Goal: Task Accomplishment & Management: Complete application form

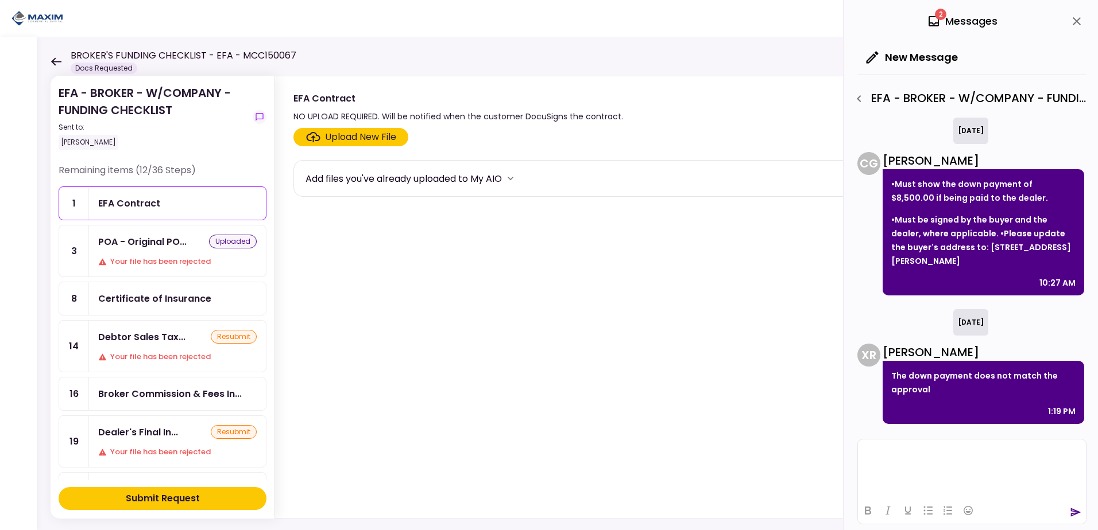
scroll to position [305, 0]
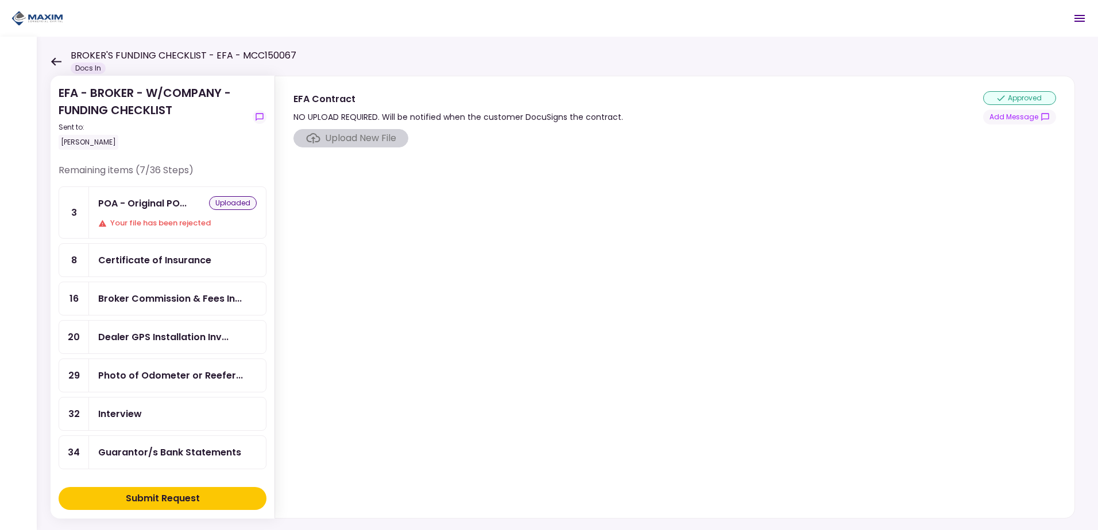
click at [55, 60] on icon at bounding box center [56, 61] width 11 height 9
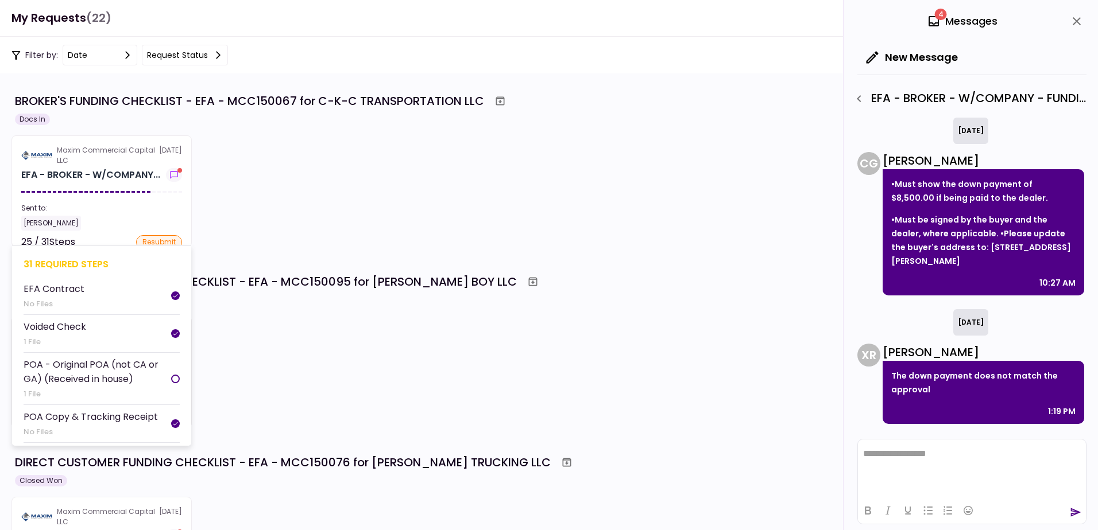
scroll to position [700, 0]
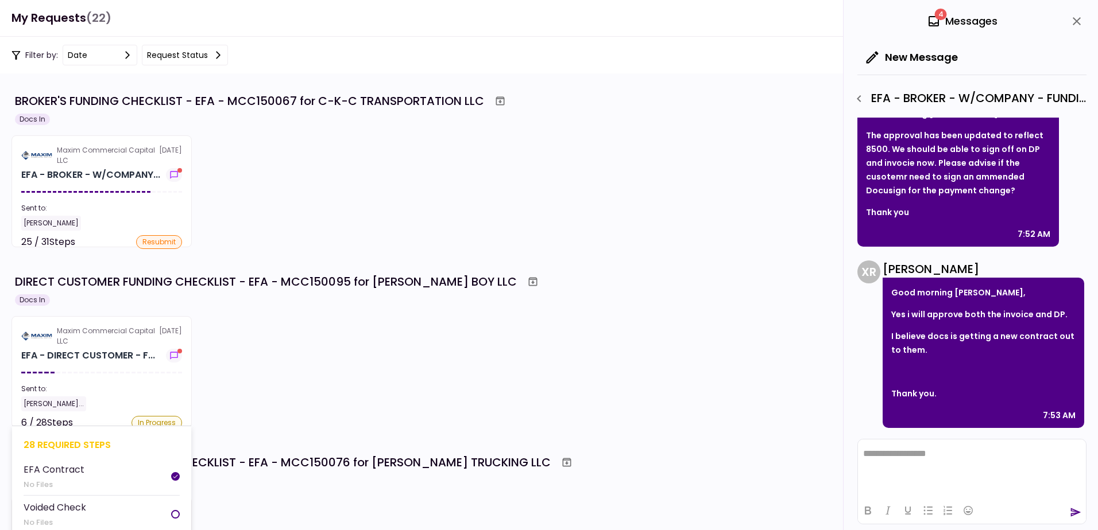
click at [92, 335] on div "Maxim Commercial Capital LLC" at bounding box center [108, 336] width 102 height 21
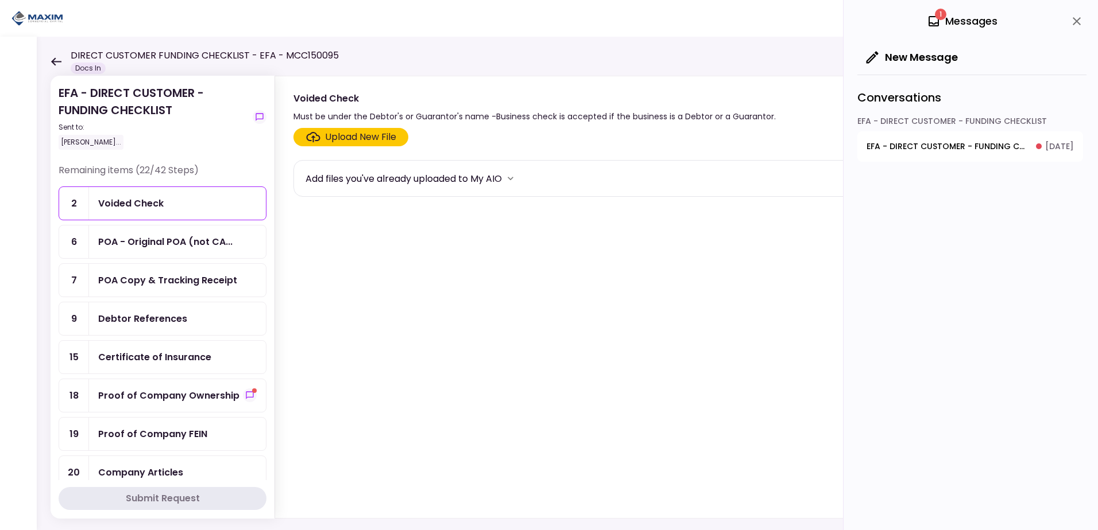
click at [152, 394] on div "Proof of Company Ownership" at bounding box center [168, 396] width 141 height 14
click at [363, 137] on div "Upload New File" at bounding box center [360, 137] width 71 height 14
click at [0, 0] on input "Upload New File" at bounding box center [0, 0] width 0 height 0
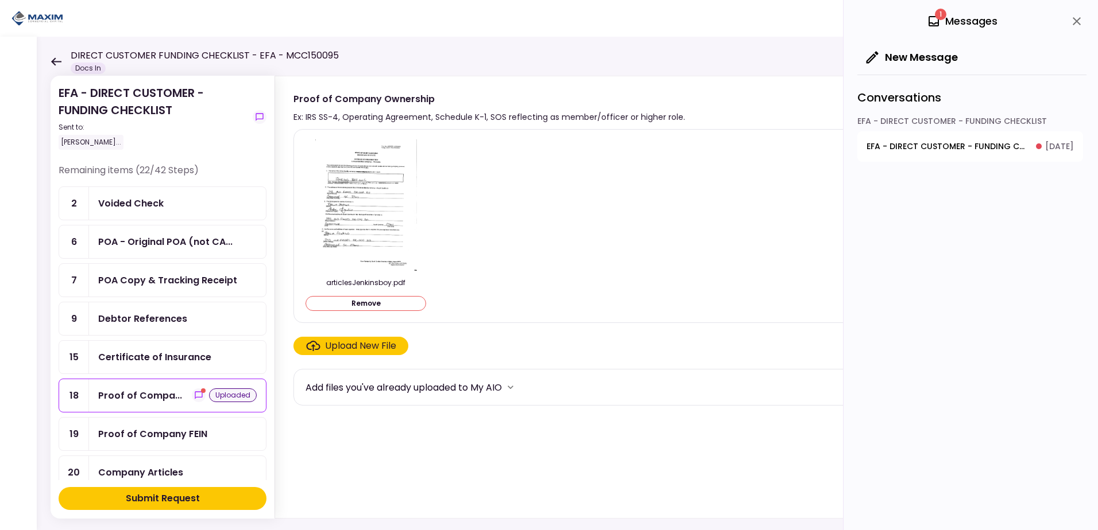
click at [156, 494] on div "Submit Request" at bounding box center [163, 499] width 74 height 14
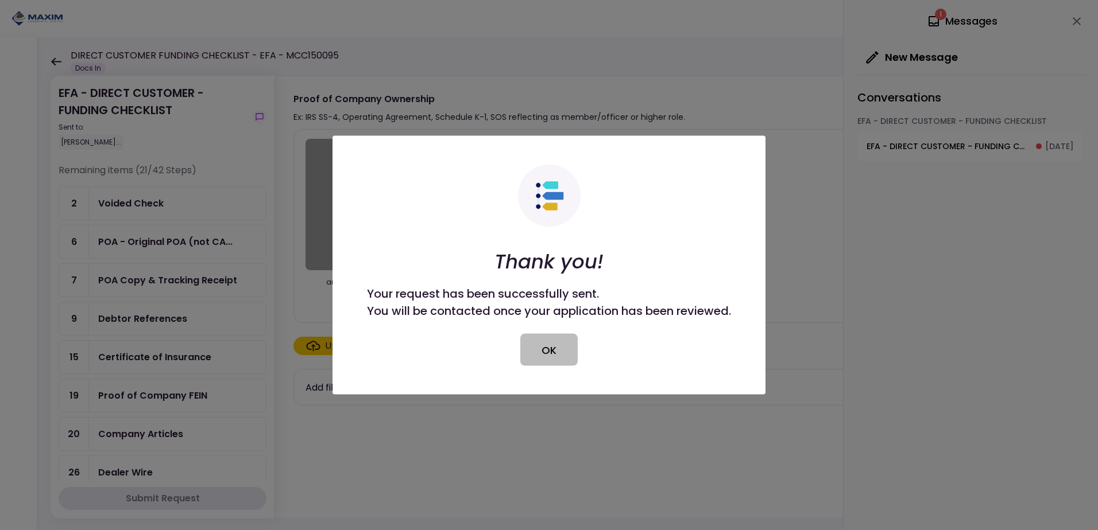
click at [557, 345] on button "OK" at bounding box center [548, 350] width 57 height 32
